Goal: Find specific page/section: Find specific page/section

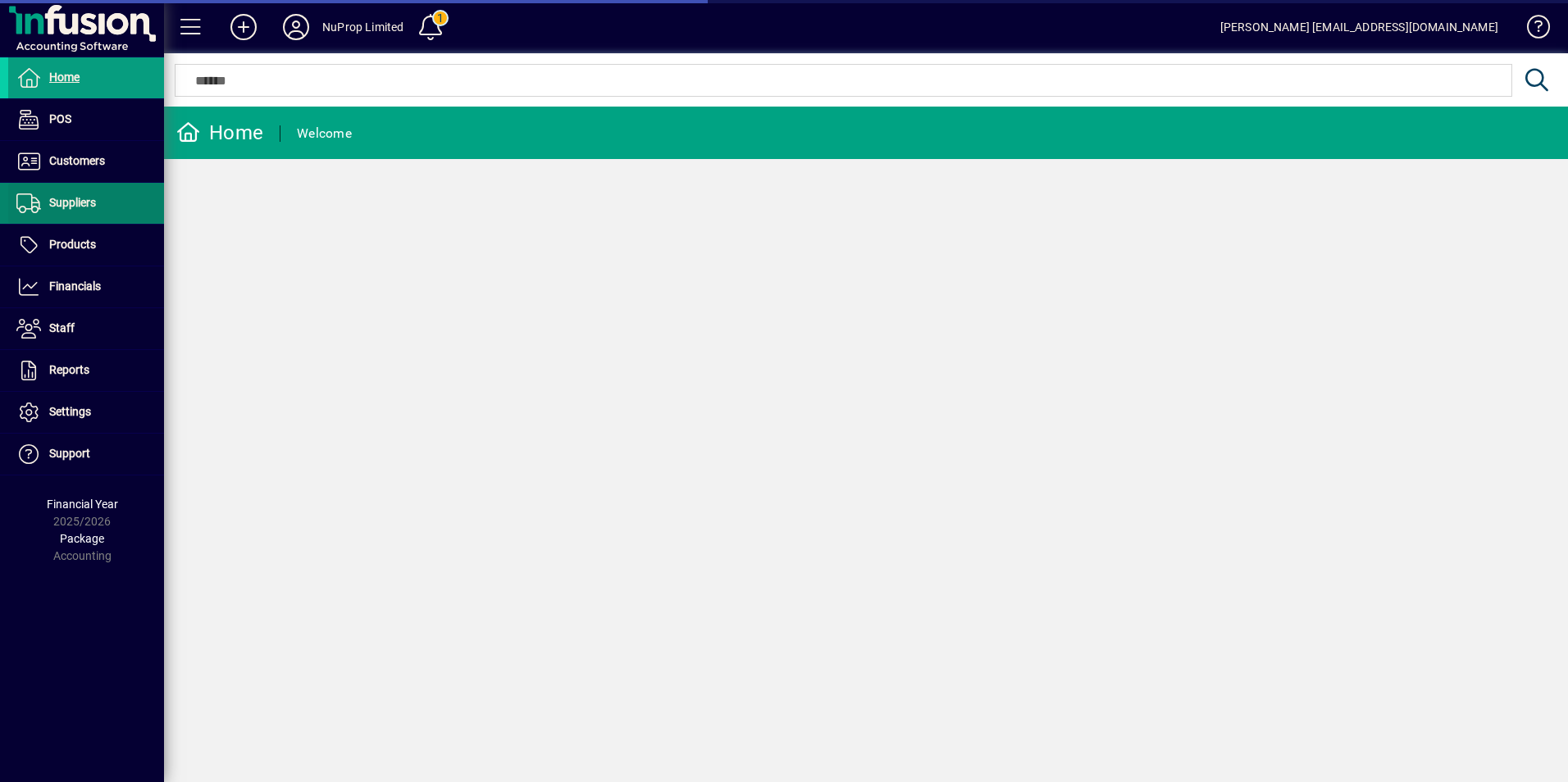
click at [75, 207] on span "Suppliers" at bounding box center [73, 203] width 47 height 13
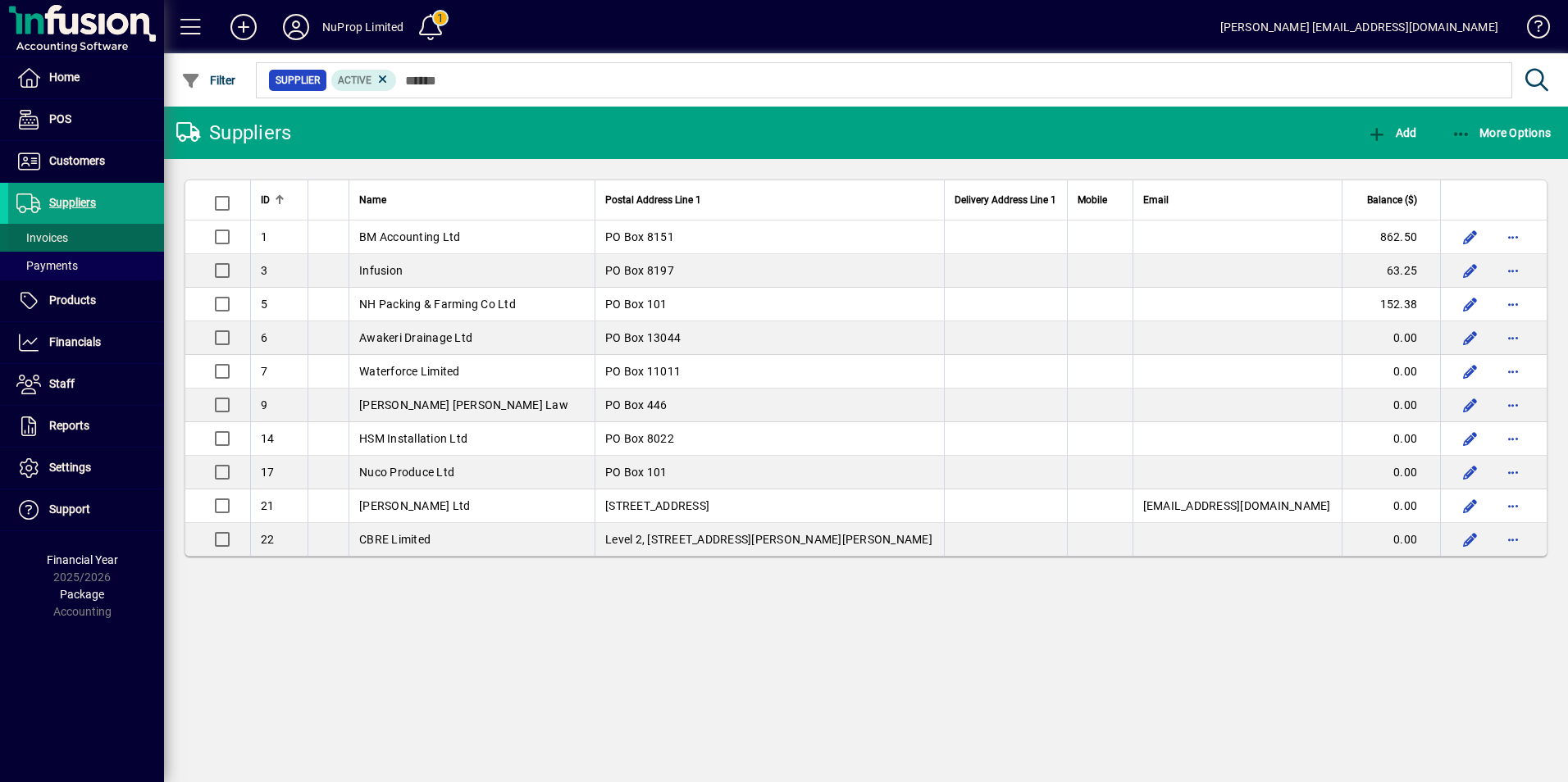
click at [57, 238] on span "Invoices" at bounding box center [42, 238] width 51 height 13
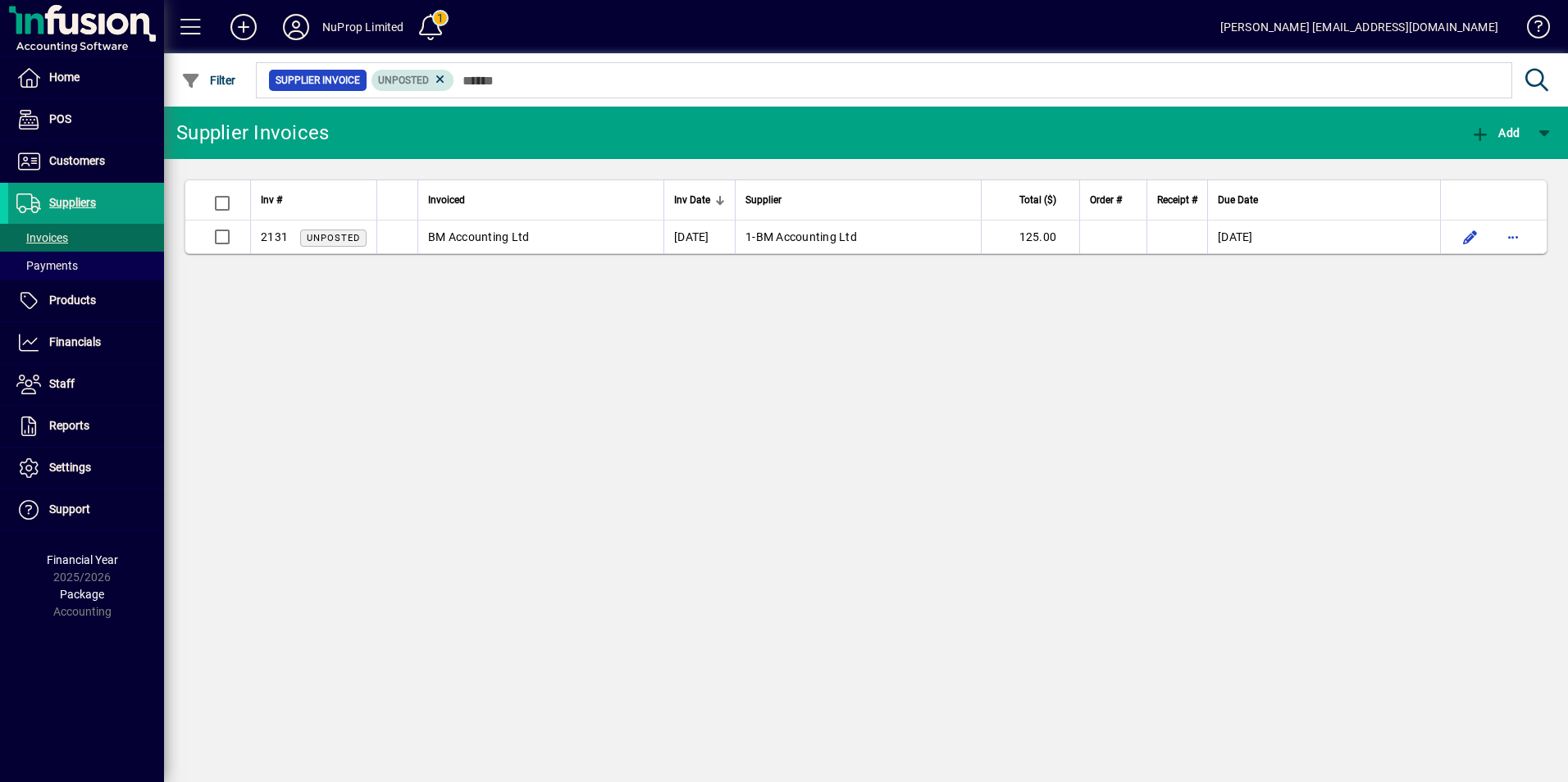
click at [430, 76] on span "Unposted" at bounding box center [413, 81] width 70 height 17
click at [436, 79] on icon at bounding box center [441, 80] width 15 height 15
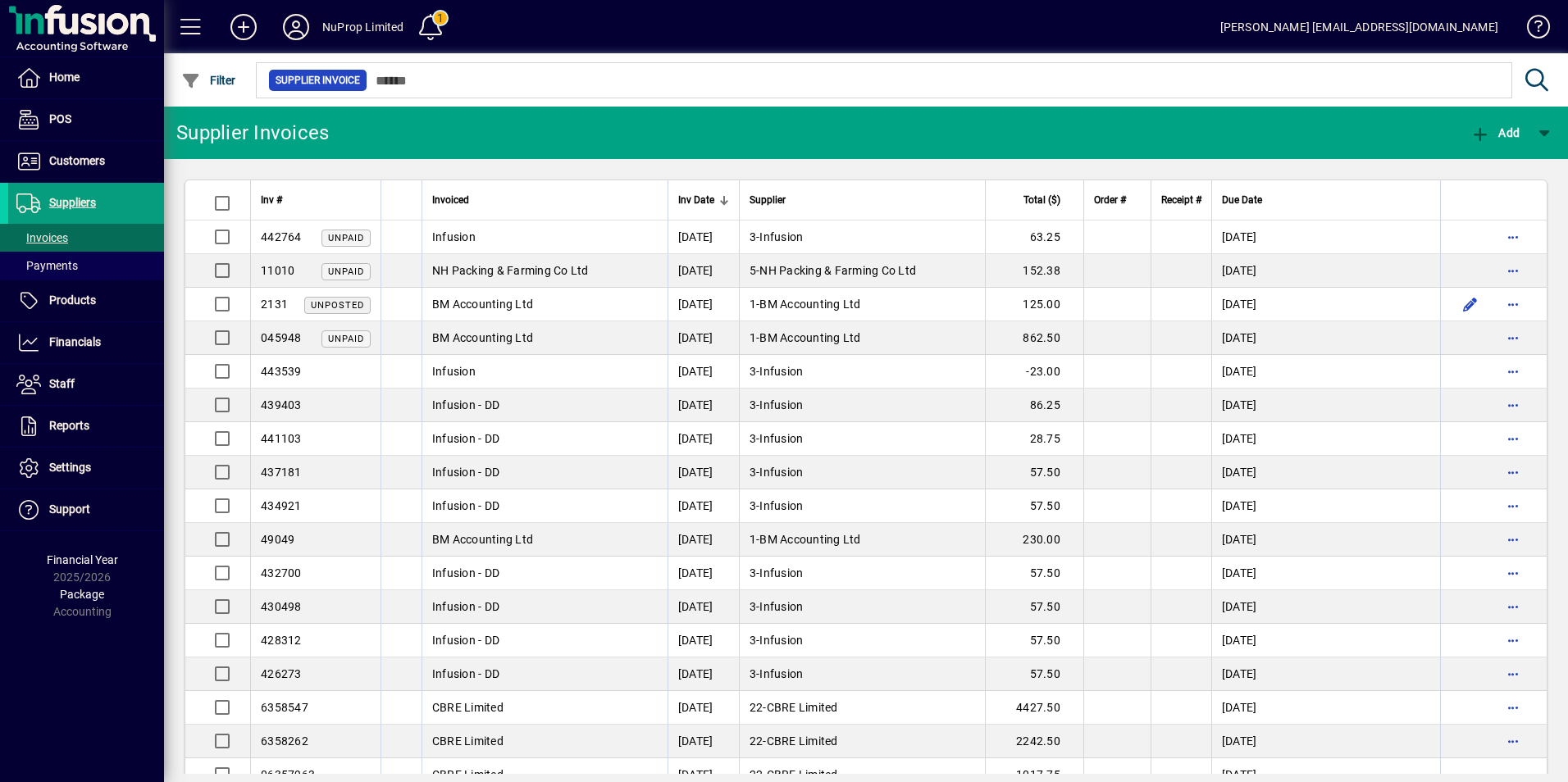
click at [290, 28] on icon at bounding box center [297, 27] width 33 height 27
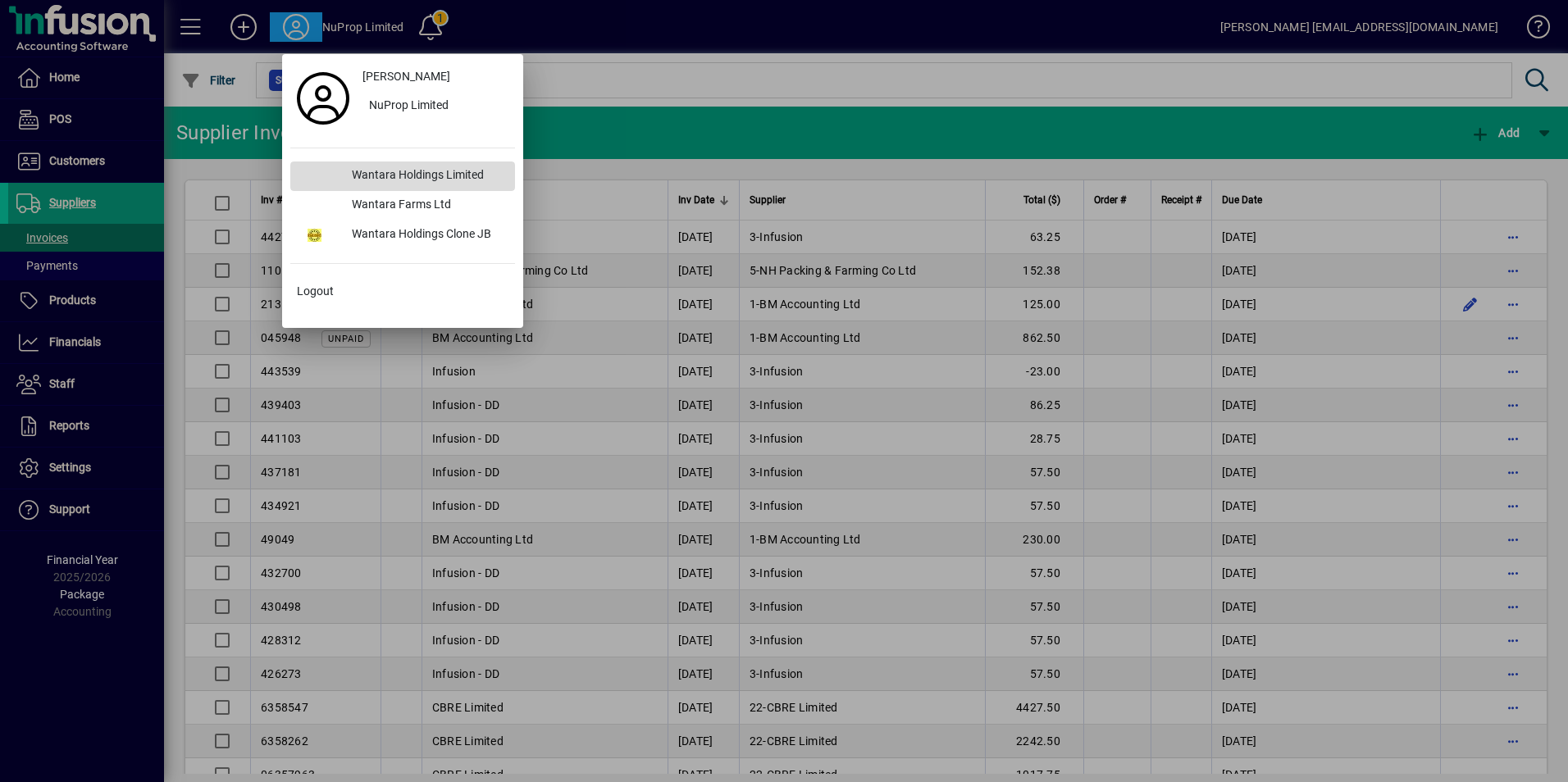
click at [420, 174] on div "Wantara Holdings Limited" at bounding box center [427, 176] width 176 height 29
